Goal: Book appointment/travel/reservation

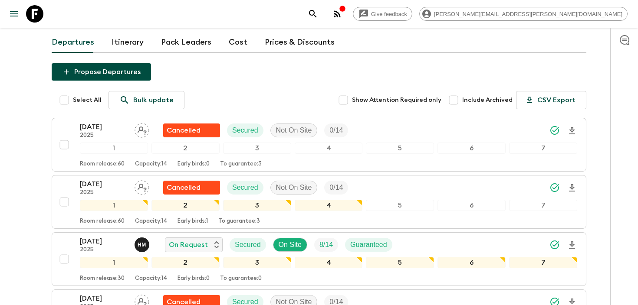
scroll to position [69, 0]
click at [318, 16] on icon "search adventures" at bounding box center [313, 14] width 10 height 10
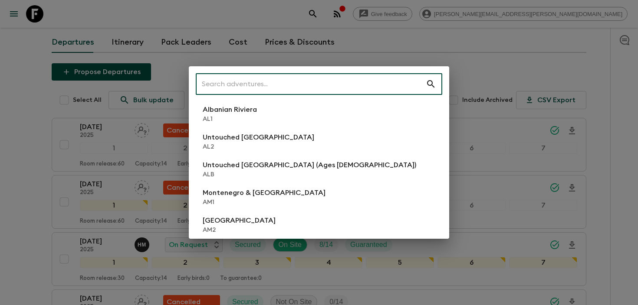
click at [326, 80] on input "text" at bounding box center [311, 84] width 230 height 24
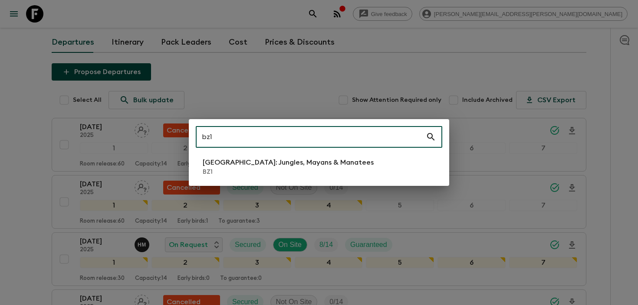
type input "bz1"
click at [278, 169] on p "BZ1" at bounding box center [288, 172] width 171 height 9
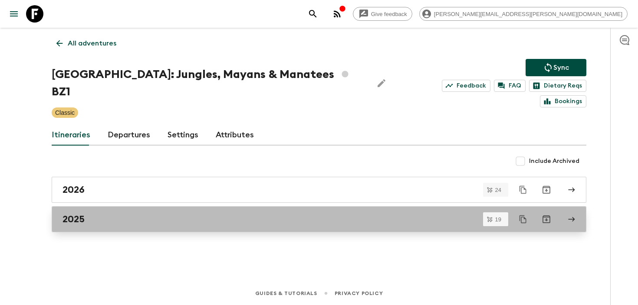
click at [254, 214] on div "2025" at bounding box center [310, 219] width 496 height 11
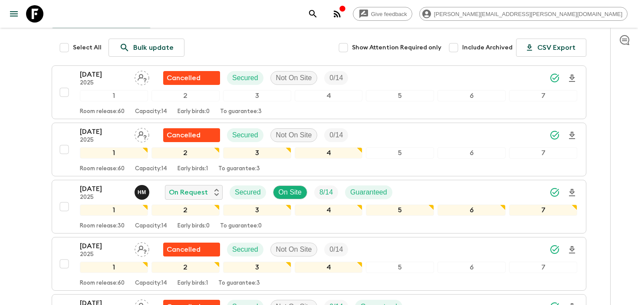
scroll to position [133, 0]
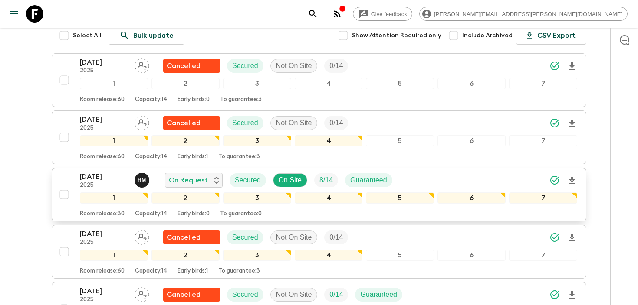
click at [574, 176] on icon "Download Onboarding" at bounding box center [572, 181] width 10 height 10
